Goal: Use online tool/utility: Utilize a website feature to perform a specific function

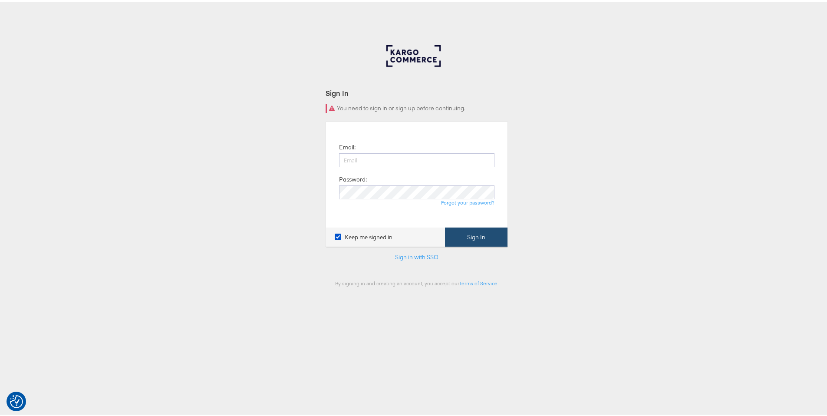
type input "ruben.ruiz@stitcherads.com"
click at [470, 235] on button "Sign In" at bounding box center [476, 236] width 63 height 20
click at [426, 159] on input "ruben.ruiz@stitcherads.com" at bounding box center [416, 159] width 155 height 14
click at [427, 158] on input "ruben.ruiz@stitcherads.com" at bounding box center [416, 159] width 155 height 14
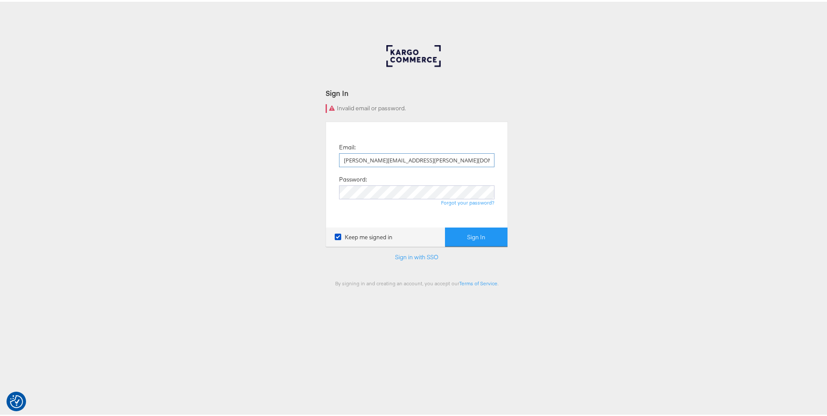
click at [427, 158] on input "ruben.ruiz@stitcherads.com" at bounding box center [416, 159] width 155 height 14
drag, startPoint x: 425, startPoint y: 158, endPoint x: 373, endPoint y: 158, distance: 52.5
click at [373, 158] on input "ruben.ruiz@stitcherads.com" at bounding box center [416, 159] width 155 height 14
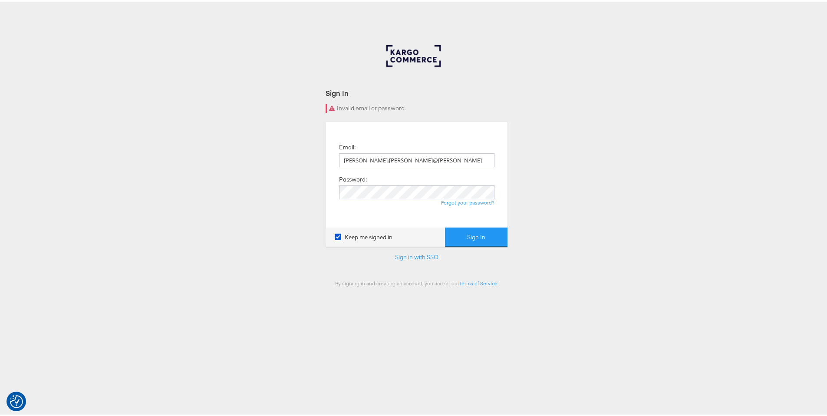
type input "ruben.ruiz@kargo.com"
click at [461, 241] on button "Sign In" at bounding box center [476, 236] width 63 height 20
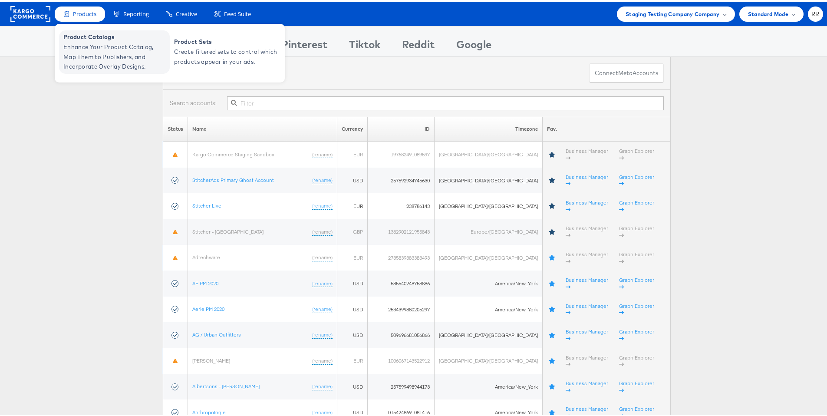
click at [91, 40] on span "Enhance Your Product Catalog, Map Them to Publishers, and Incorporate Overlay D…" at bounding box center [115, 55] width 104 height 30
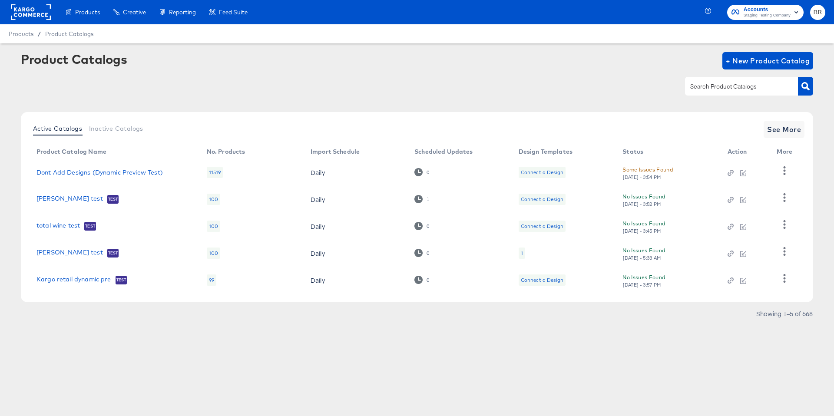
click at [735, 87] on input "text" at bounding box center [734, 87] width 92 height 10
type input "alpha"
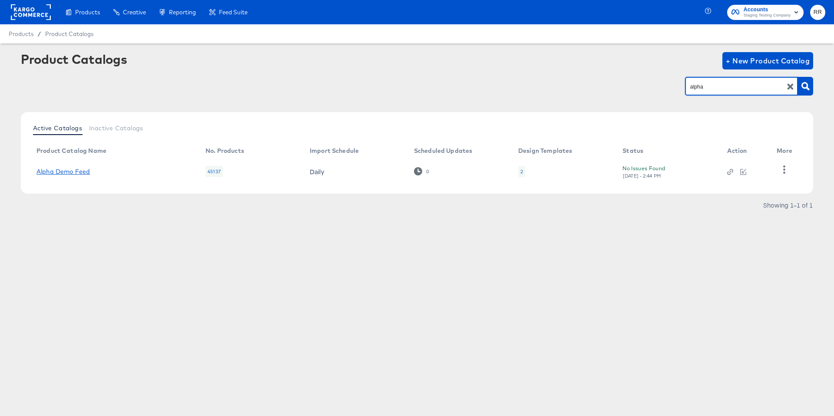
click at [73, 170] on link "Alpha Demo Feed" at bounding box center [62, 171] width 53 height 7
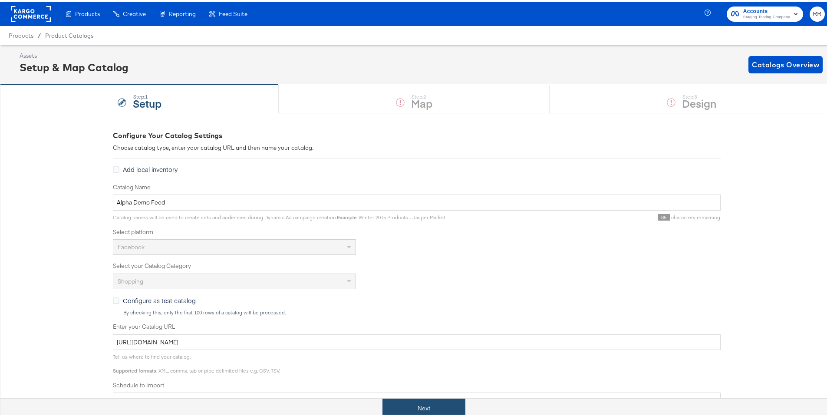
click at [429, 410] on button "Next" at bounding box center [423, 407] width 83 height 20
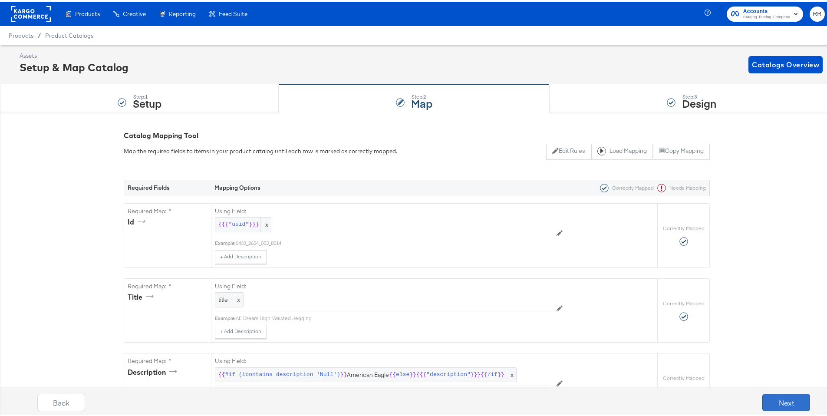
click at [770, 404] on button "Next" at bounding box center [786, 400] width 48 height 17
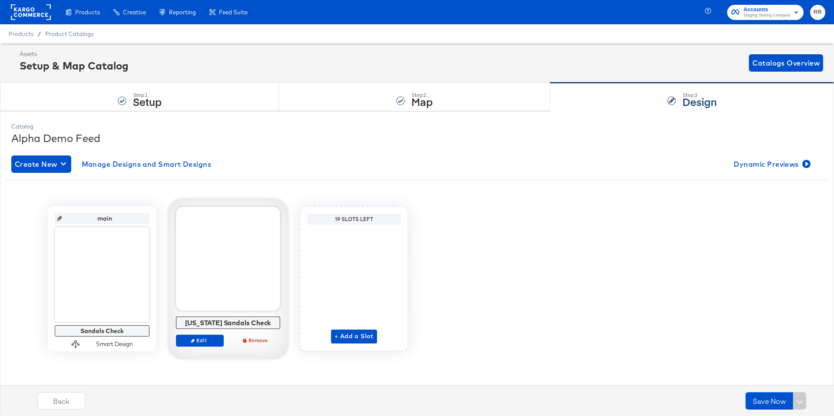
click at [250, 249] on div at bounding box center [228, 259] width 104 height 104
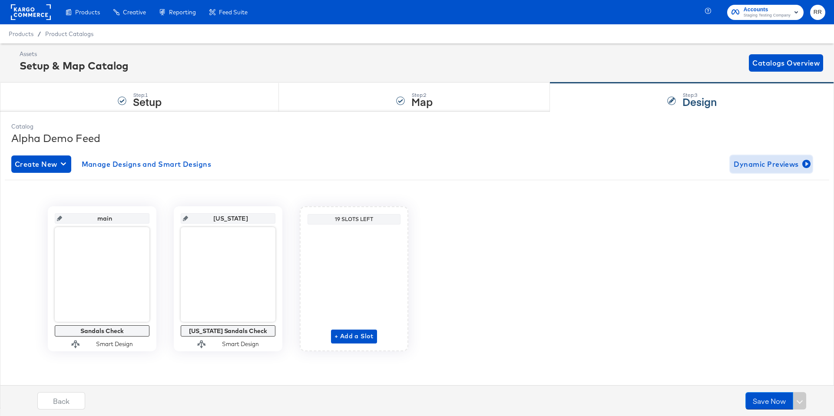
click at [782, 168] on span "Dynamic Previews" at bounding box center [770, 164] width 75 height 12
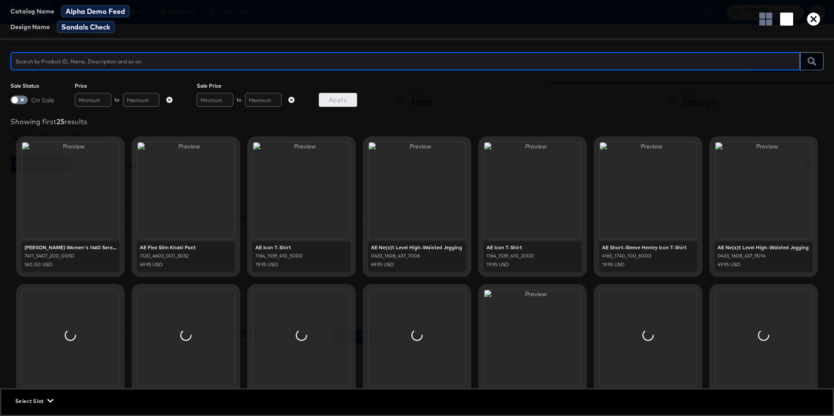
click at [47, 402] on span "Select Slot" at bounding box center [33, 400] width 36 height 9
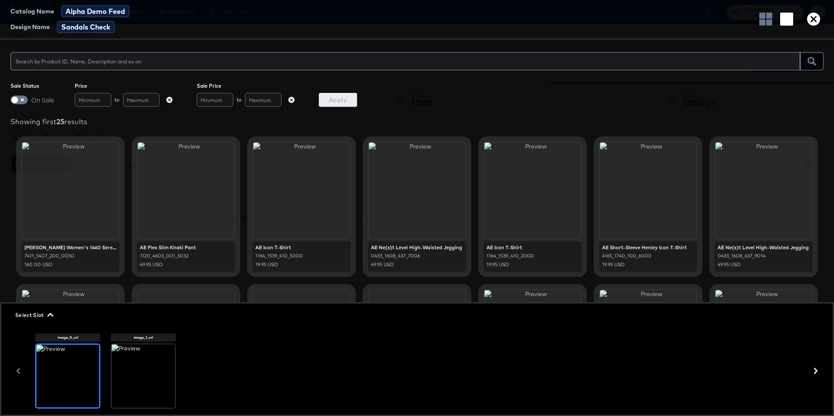
click at [145, 384] on div at bounding box center [143, 375] width 63 height 63
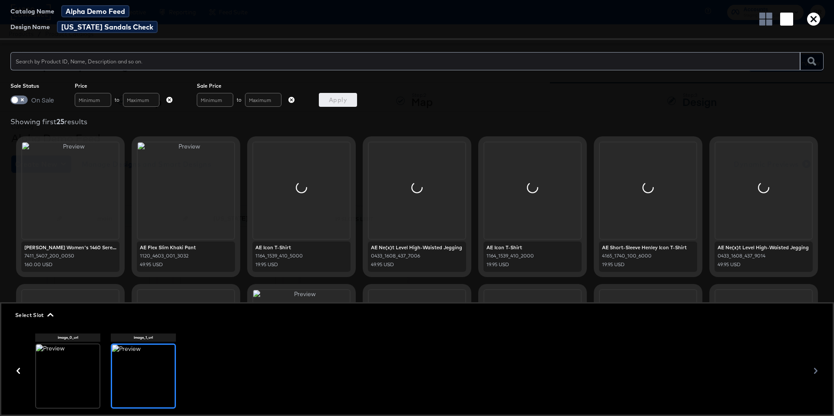
click at [319, 388] on div "image_0_url image_1_url" at bounding box center [416, 370] width 763 height 75
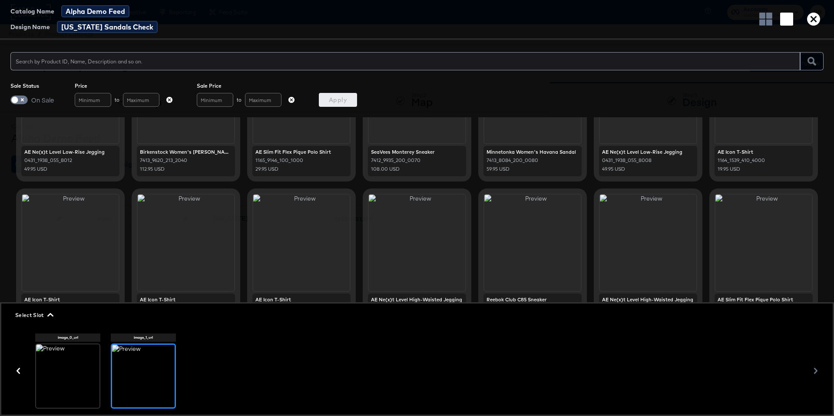
scroll to position [443, 0]
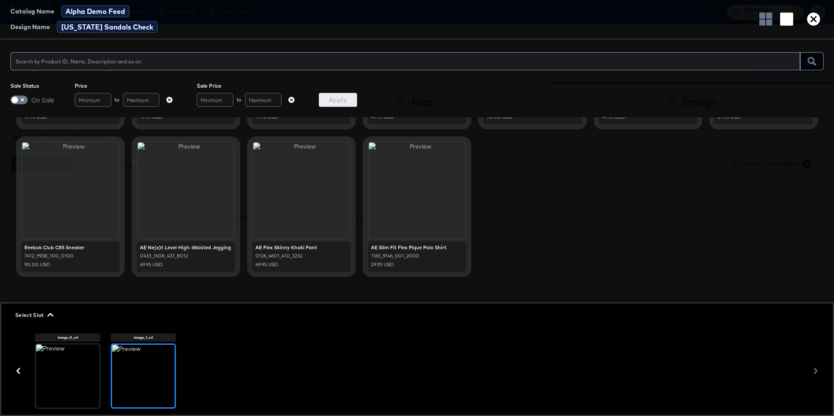
click at [100, 54] on input "text" at bounding box center [404, 57] width 789 height 19
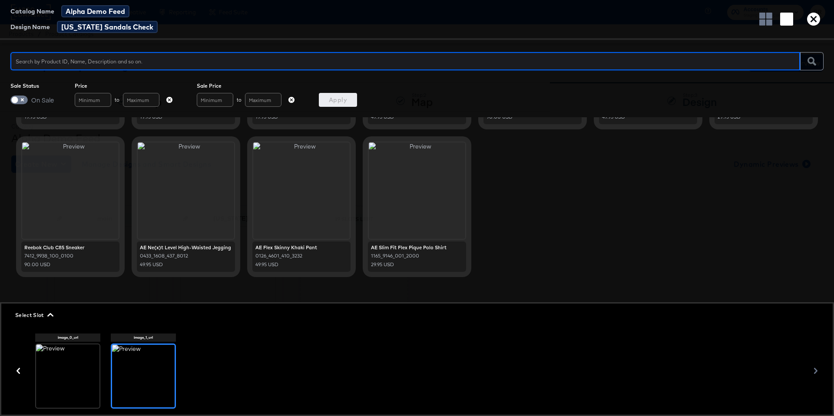
paste input "teva original"
type input "teva original"
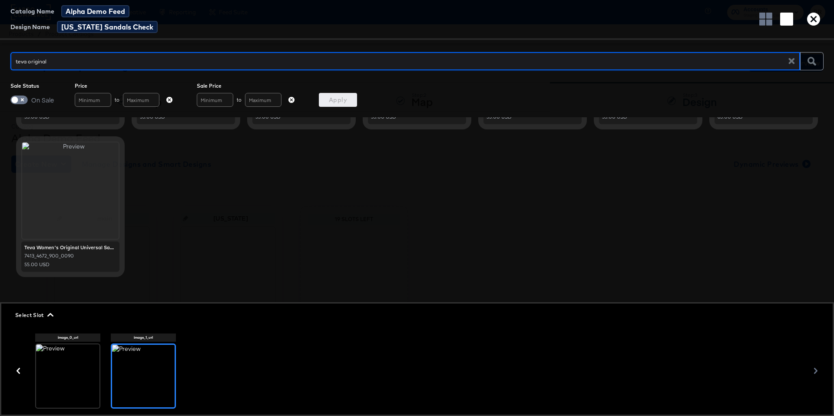
scroll to position [0, 0]
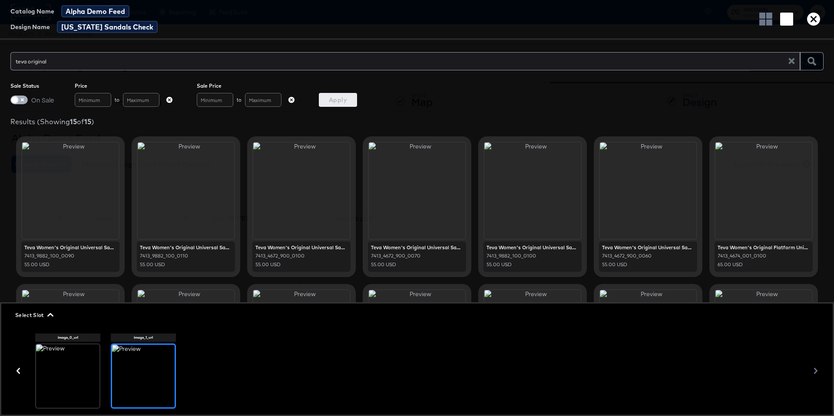
click at [20, 99] on input "checkbox" at bounding box center [15, 102] width 26 height 9
checkbox input "true"
click at [336, 102] on span "Apply" at bounding box center [337, 100] width 31 height 11
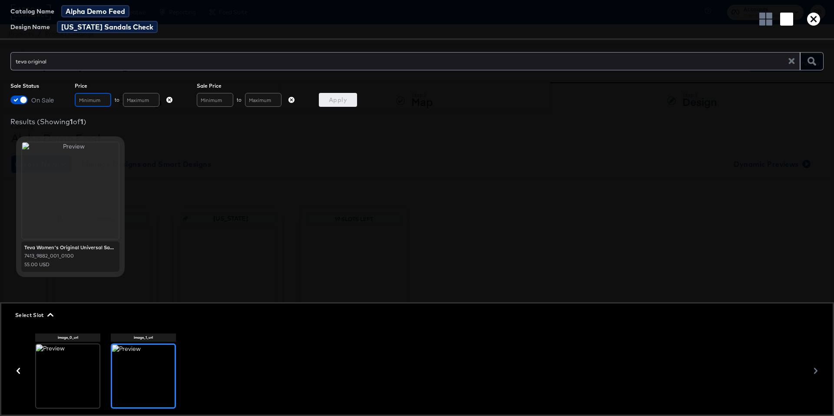
click at [100, 103] on input "text" at bounding box center [93, 100] width 36 height 14
type input "60"
click at [51, 62] on input "teva original" at bounding box center [402, 57] width 784 height 19
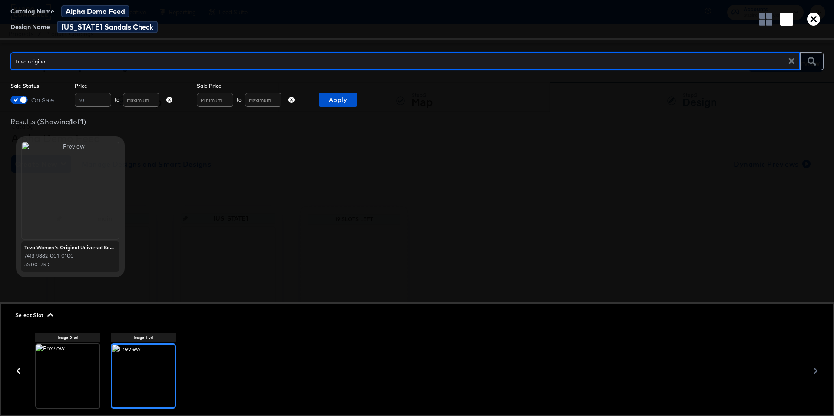
click at [51, 62] on input "teva original" at bounding box center [402, 57] width 784 height 19
click at [123, 61] on input "teva original" at bounding box center [402, 57] width 784 height 19
drag, startPoint x: 123, startPoint y: 61, endPoint x: 30, endPoint y: 47, distance: 94.3
click at [30, 47] on div "Catalog Name Alpha Demo Feed Design Name [US_STATE] Sandals Check teva original…" at bounding box center [417, 208] width 834 height 416
click at [344, 107] on div "Catalog Name Alpha Demo Feed Design Name [US_STATE] Sandals Check Sale Status O…" at bounding box center [417, 208] width 834 height 416
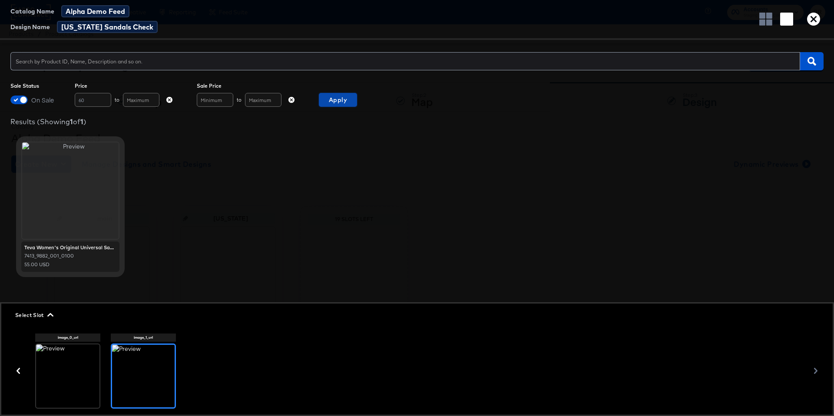
click at [346, 104] on span "Apply" at bounding box center [337, 100] width 31 height 11
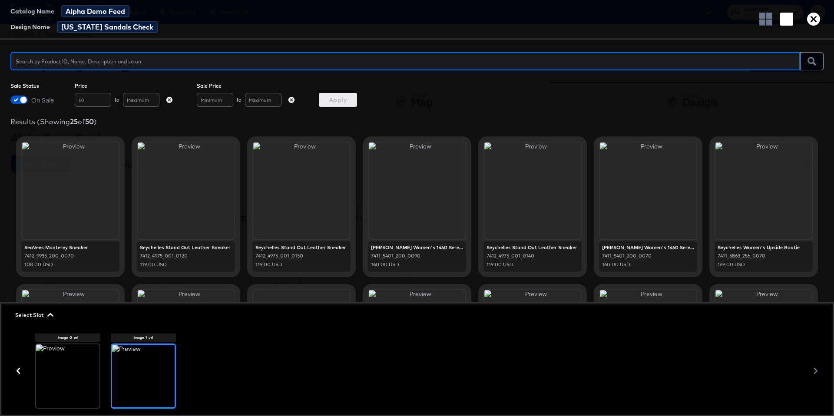
click at [99, 64] on input "text" at bounding box center [404, 57] width 789 height 19
type input "martens"
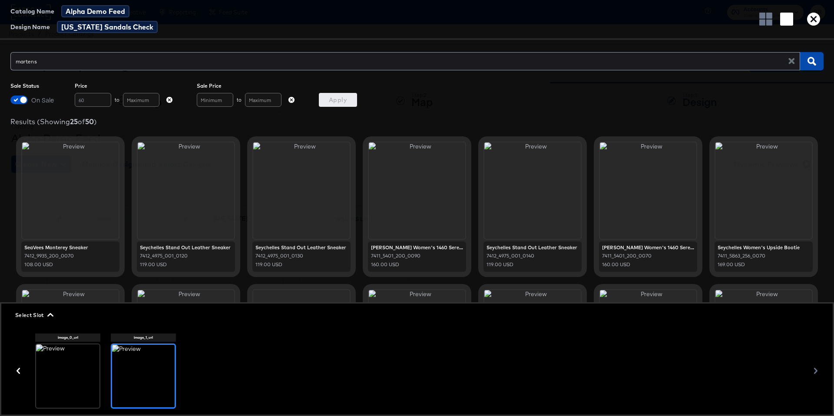
click at [809, 60] on icon "button" at bounding box center [811, 61] width 8 height 8
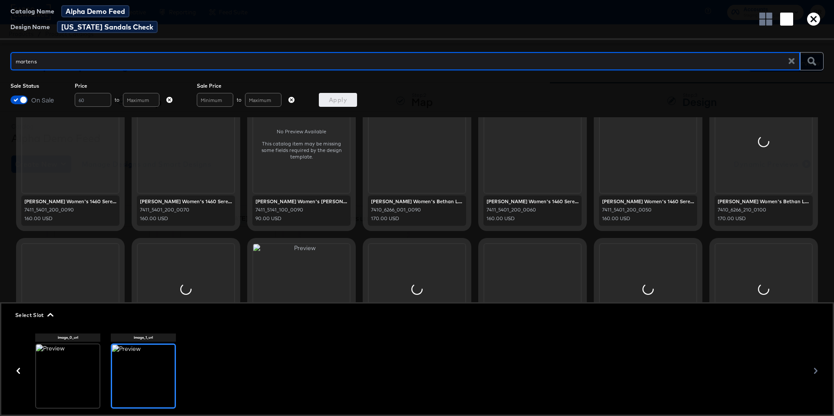
scroll to position [56, 0]
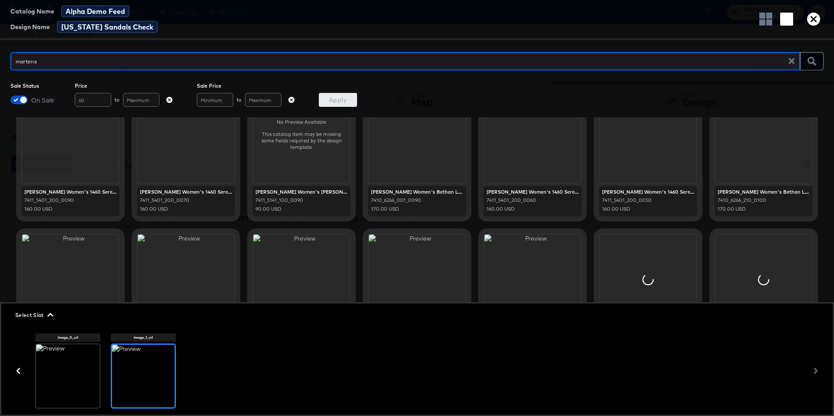
click at [498, 193] on div "[PERSON_NAME] Women's 1460 Serena [US_STATE] Boot" at bounding box center [532, 192] width 92 height 7
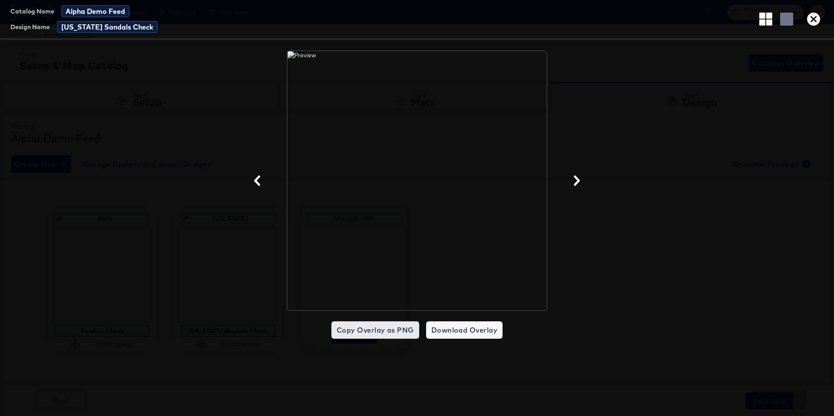
click at [389, 332] on span "Copy Overlay as PNG" at bounding box center [374, 330] width 77 height 12
click at [572, 183] on icon "button" at bounding box center [576, 180] width 10 height 10
click at [817, 17] on icon "button" at bounding box center [813, 19] width 13 height 13
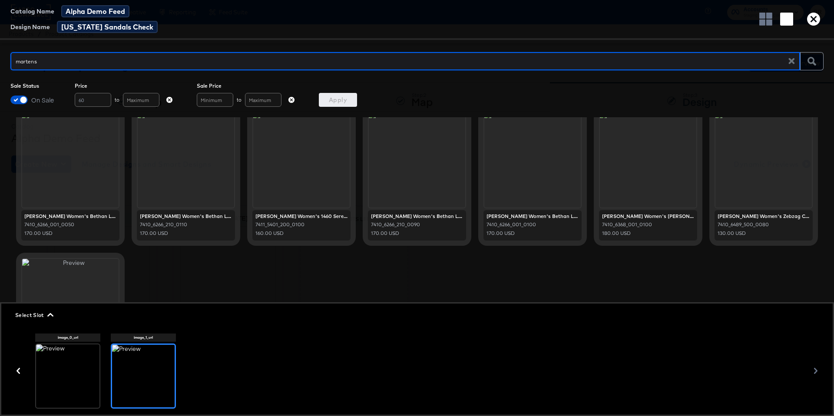
scroll to position [0, 0]
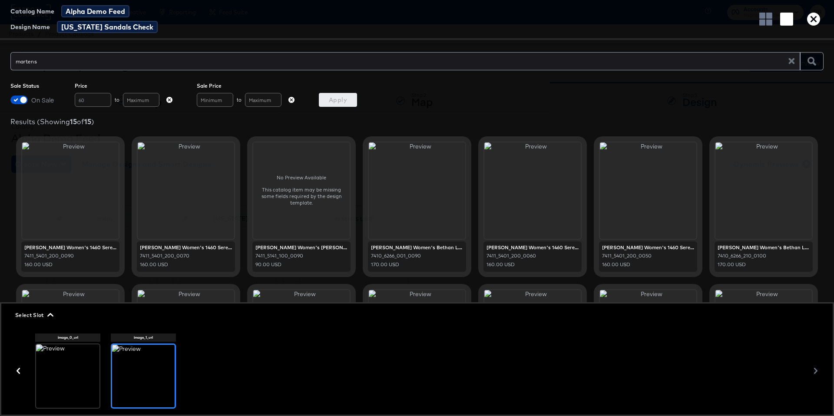
click at [811, 21] on icon "button" at bounding box center [813, 19] width 13 height 13
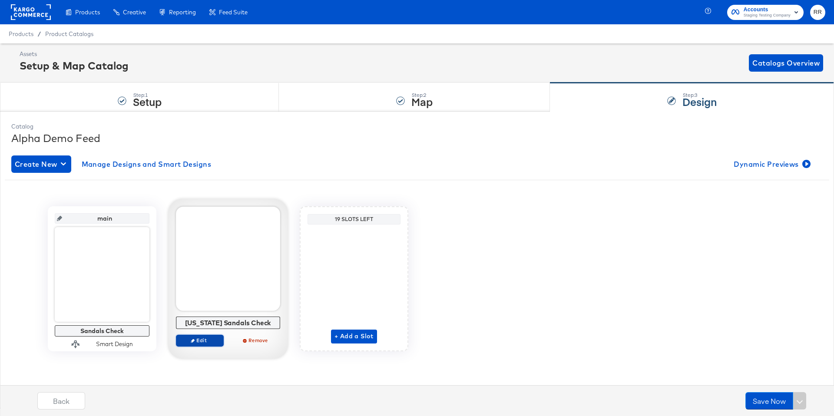
click at [203, 343] on span "Edit" at bounding box center [200, 340] width 40 height 7
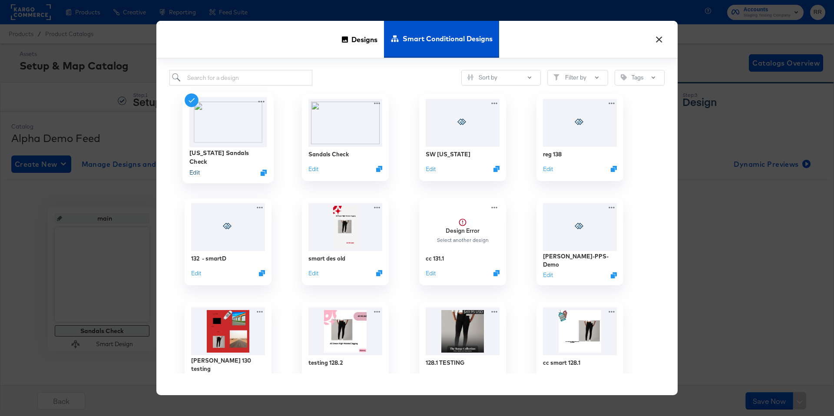
click at [195, 171] on button "Edit" at bounding box center [194, 172] width 10 height 8
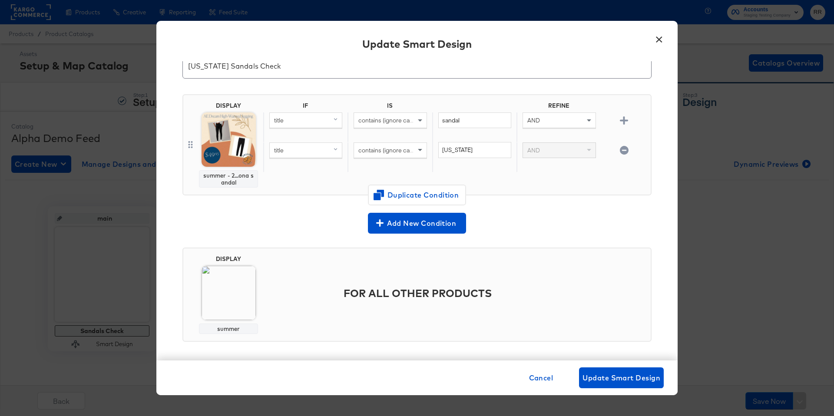
scroll to position [41, 0]
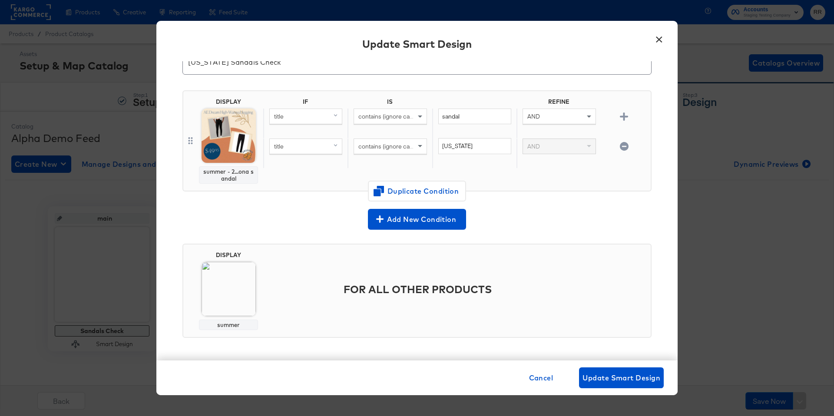
click at [242, 300] on img at bounding box center [228, 289] width 54 height 54
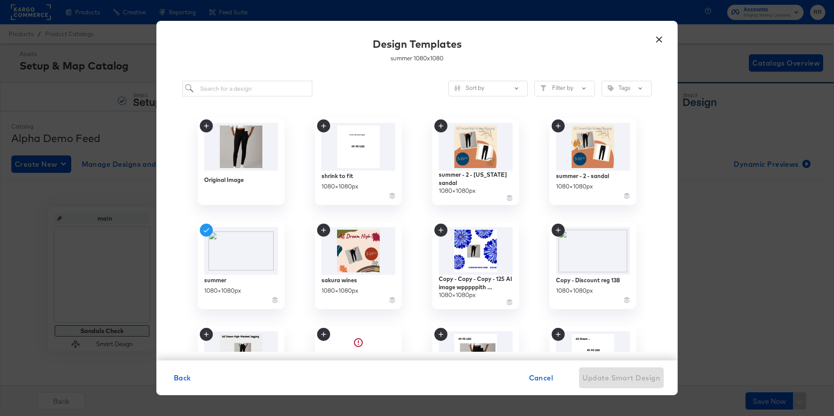
click at [660, 43] on button "×" at bounding box center [659, 38] width 16 height 16
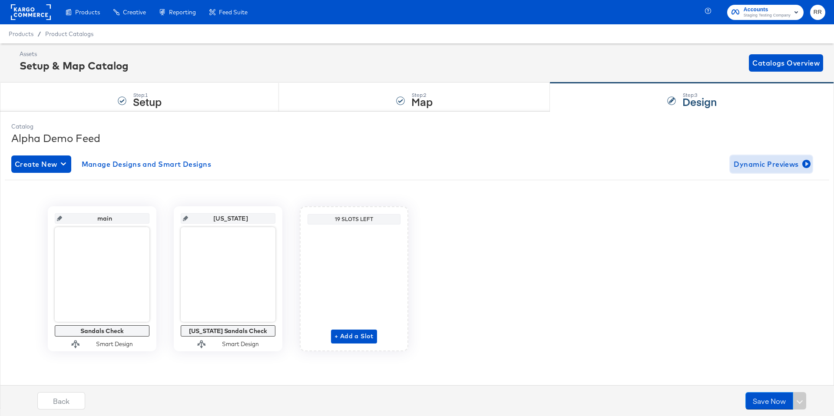
click at [765, 165] on span "Dynamic Previews" at bounding box center [770, 164] width 75 height 12
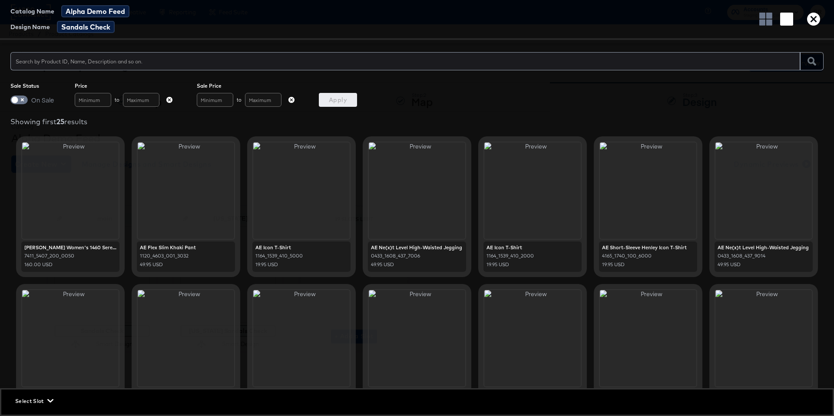
click at [80, 27] on span "Sandals Check" at bounding box center [86, 27] width 58 height 12
click at [90, 15] on span "Alpha Demo Feed" at bounding box center [95, 11] width 68 height 12
click at [165, 99] on button "button" at bounding box center [169, 100] width 13 height 6
click at [170, 100] on icon "button" at bounding box center [169, 100] width 6 height 6
click at [291, 102] on icon "button" at bounding box center [291, 100] width 6 height 6
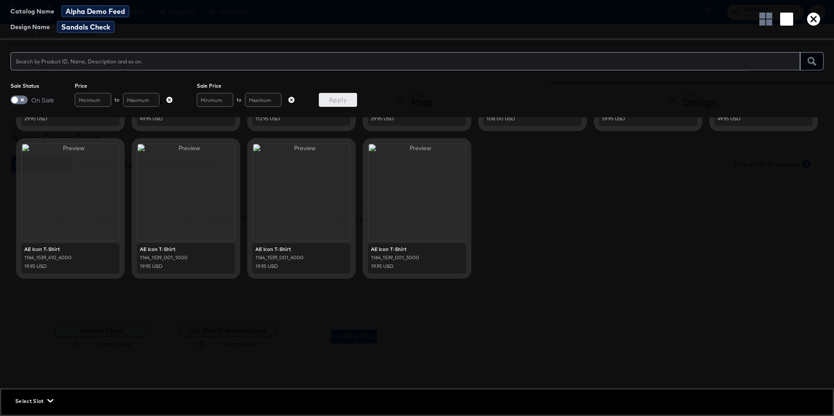
scroll to position [443, 0]
